Goal: Information Seeking & Learning: Understand process/instructions

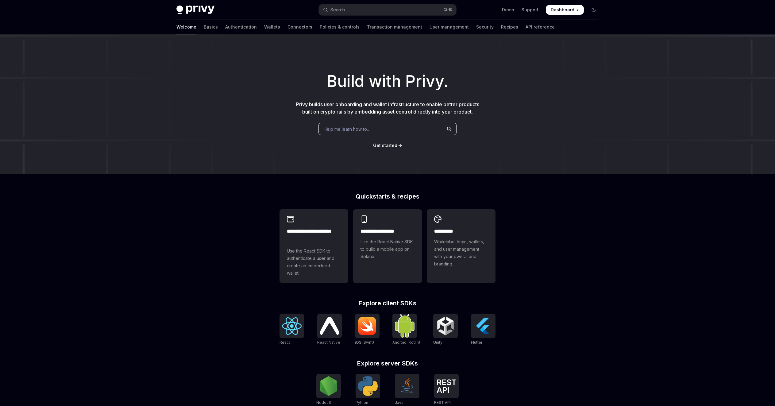
click at [334, 13] on div "Search..." at bounding box center [338, 9] width 17 height 7
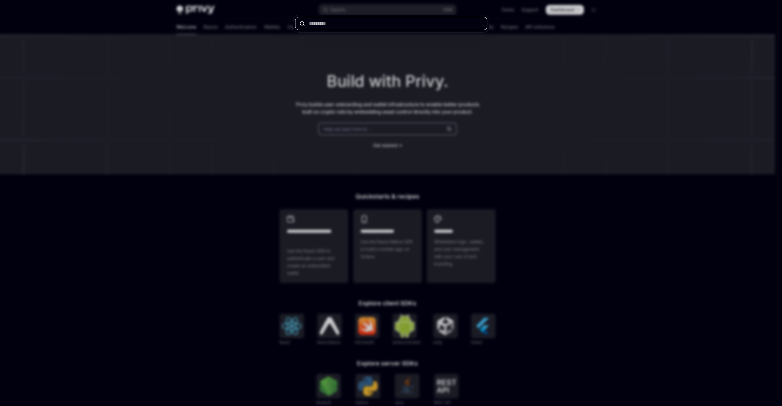
click at [321, 29] on input "text" at bounding box center [391, 23] width 192 height 13
type input "**********"
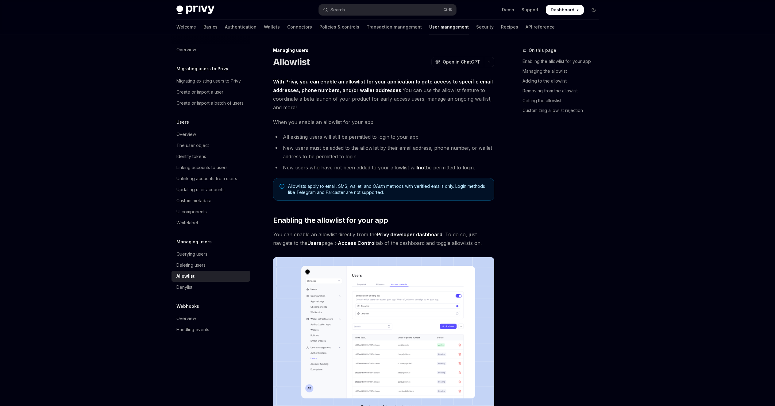
type textarea "*"
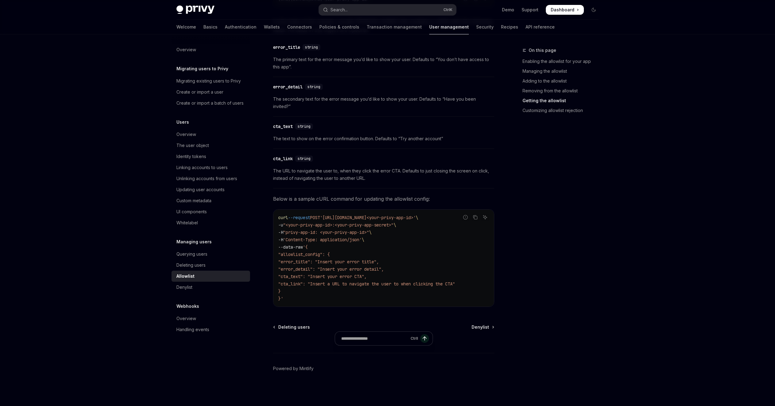
scroll to position [1419, 0]
click at [579, 86] on link "Adding to the allowlist" at bounding box center [562, 81] width 81 height 10
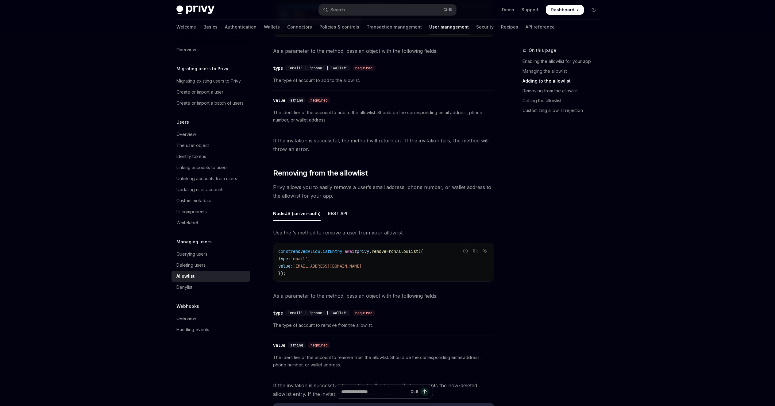
click at [592, 66] on link "Enabling the allowlist for your app" at bounding box center [562, 61] width 81 height 10
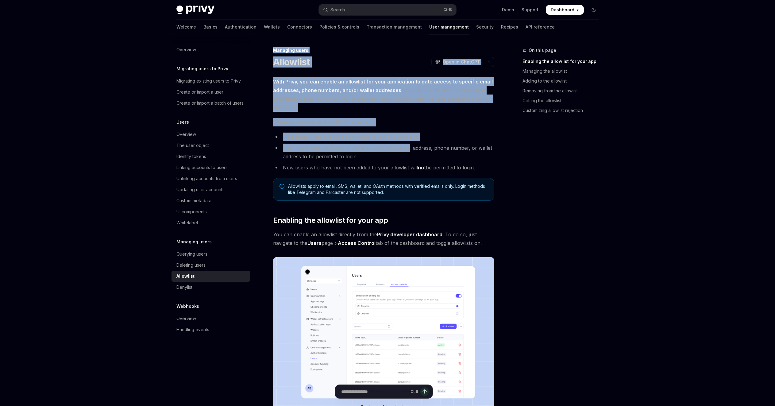
drag, startPoint x: 243, startPoint y: 56, endPoint x: 416, endPoint y: 184, distance: 215.1
drag, startPoint x: 416, startPoint y: 184, endPoint x: 493, endPoint y: 77, distance: 132.2
click at [480, 65] on span "Open in ChatGPT" at bounding box center [461, 62] width 37 height 6
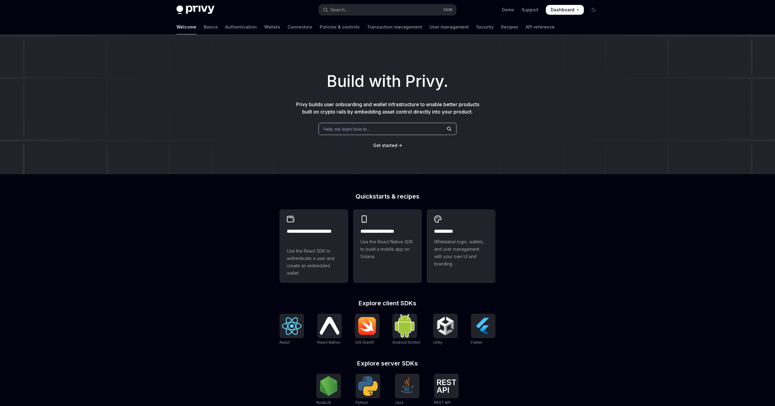
scroll to position [478, 0]
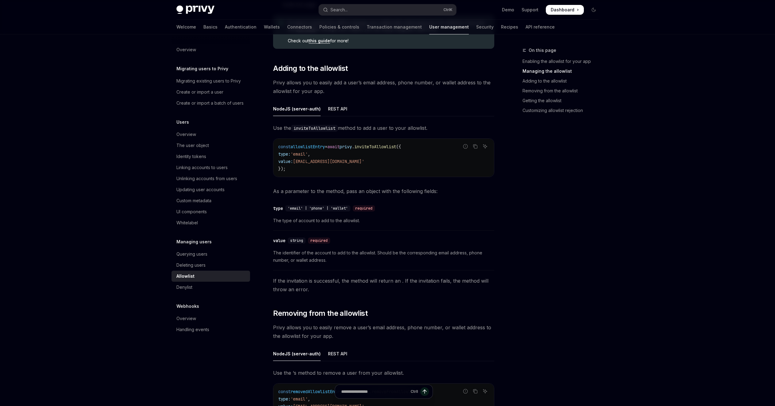
click at [596, 243] on div "On this page Enabling the allowlist for your app Managing the allowlist Adding …" at bounding box center [556, 226] width 93 height 359
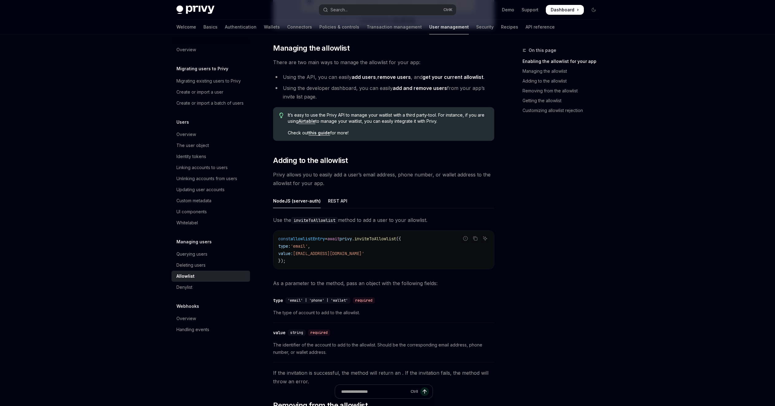
scroll to position [386, 0]
click at [298, 125] on link "Airtable" at bounding box center [306, 122] width 17 height 6
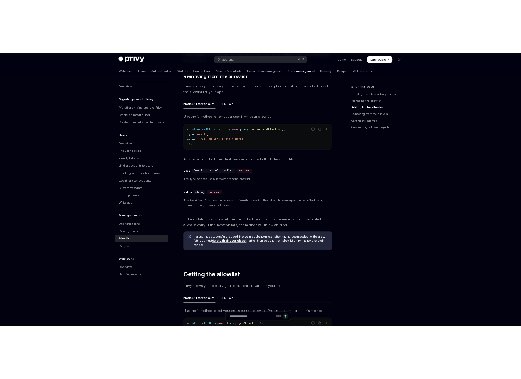
scroll to position [756, 0]
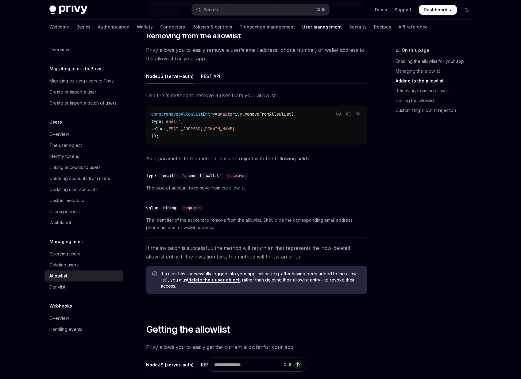
type textarea "*"
